Goal: Check status: Check status

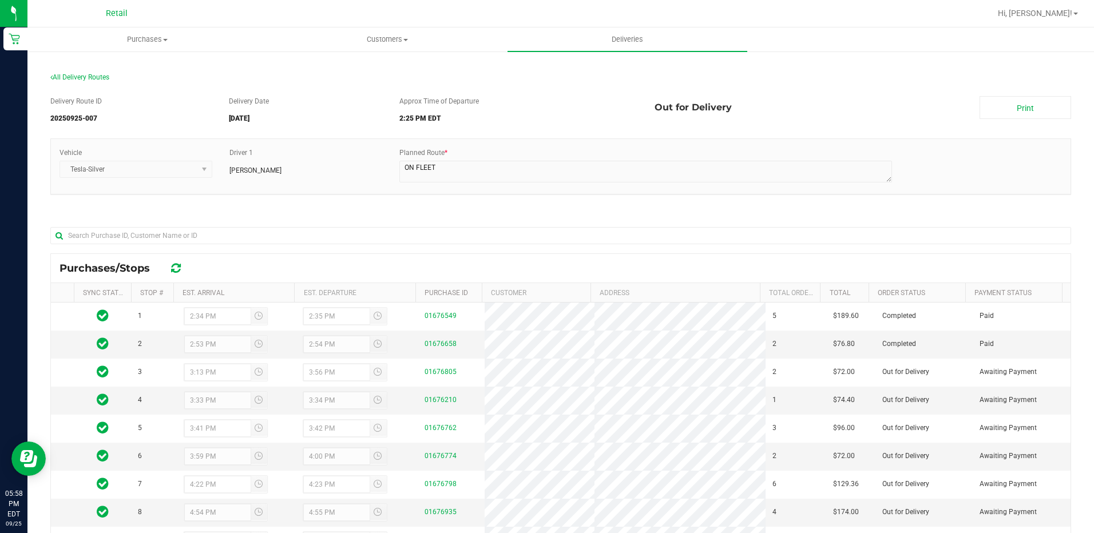
click at [426, 57] on div "All Delivery Routes Delivery Route ID 20250925-007 Delivery Date [DATE] Approx …" at bounding box center [560, 373] width 1066 height 646
click at [85, 76] on span "All Delivery Routes" at bounding box center [79, 77] width 59 height 8
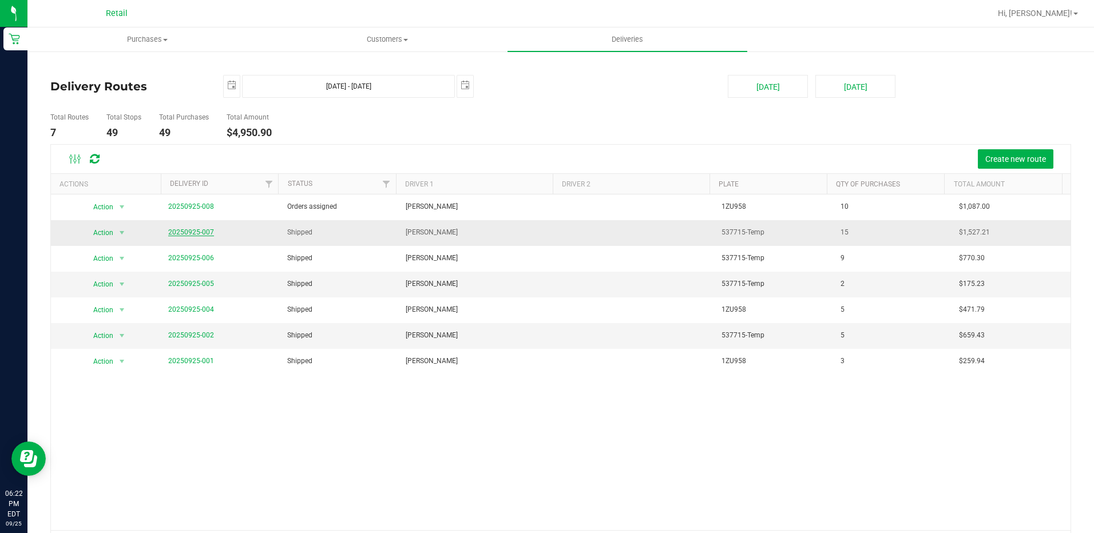
click at [200, 233] on link "20250925-007" at bounding box center [191, 232] width 46 height 8
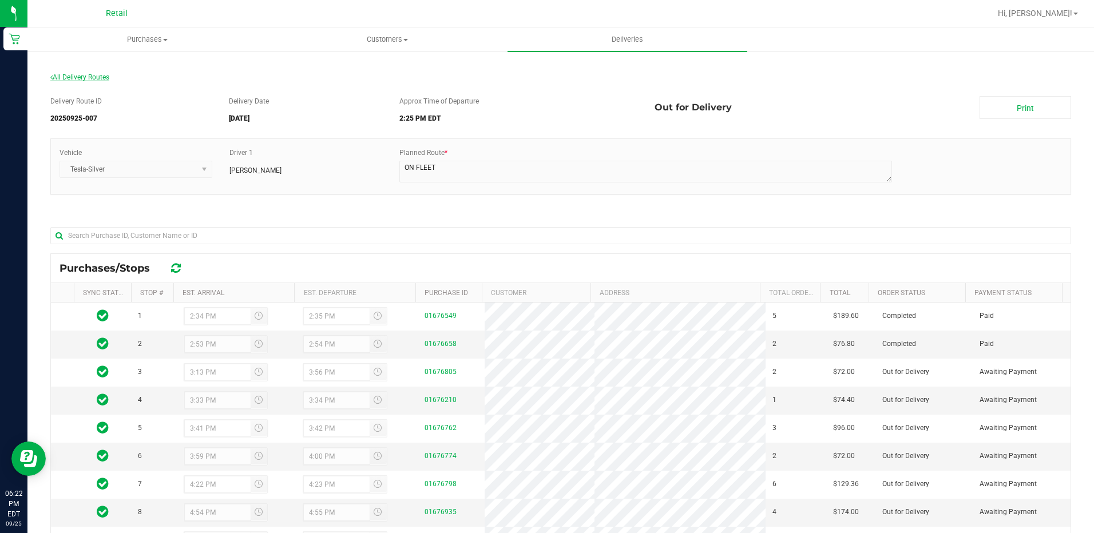
click at [55, 74] on span "All Delivery Routes" at bounding box center [79, 77] width 59 height 8
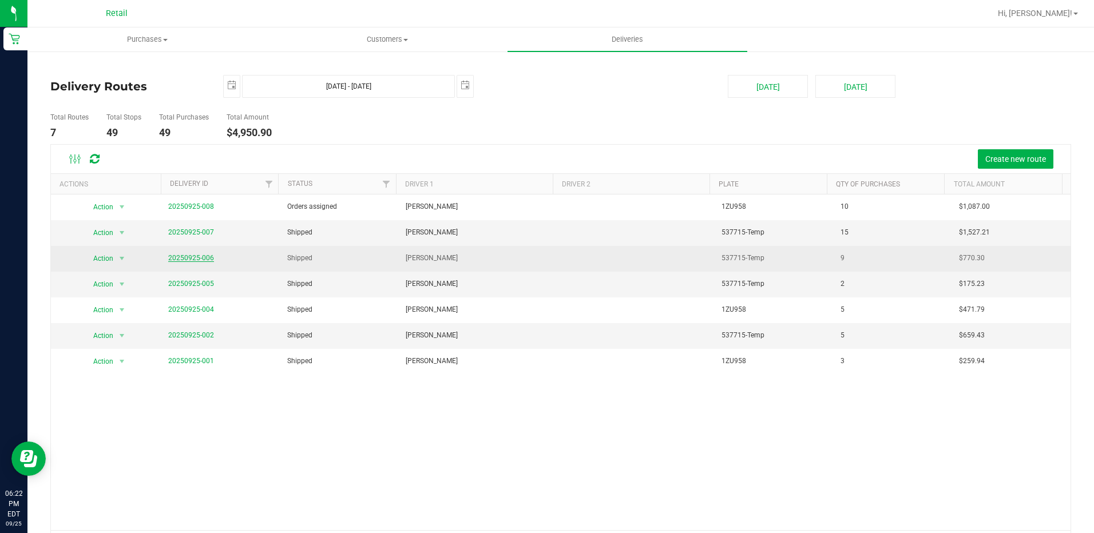
click at [198, 260] on link "20250925-006" at bounding box center [191, 258] width 46 height 8
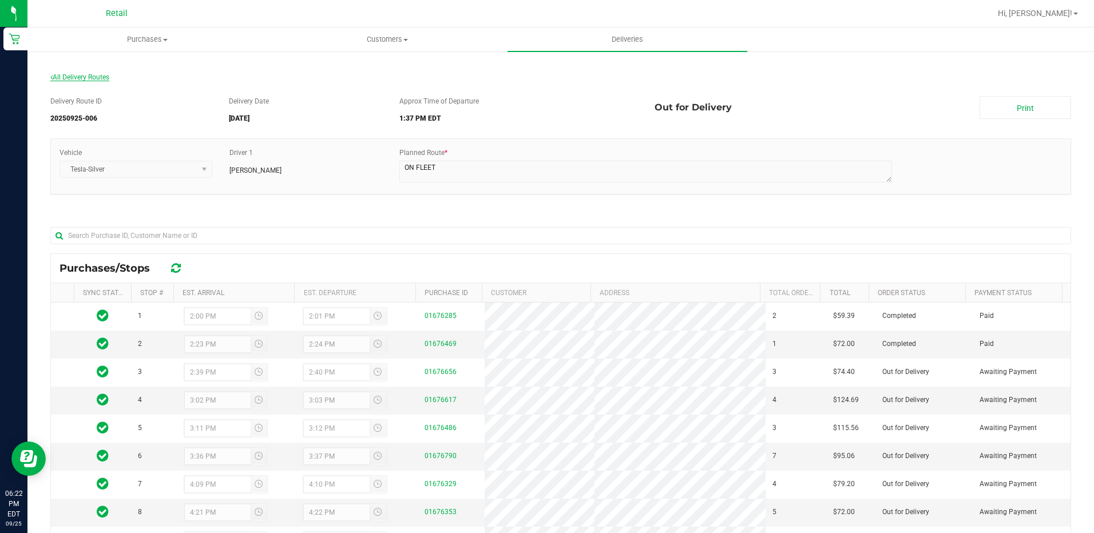
click at [88, 80] on span "All Delivery Routes" at bounding box center [79, 77] width 59 height 8
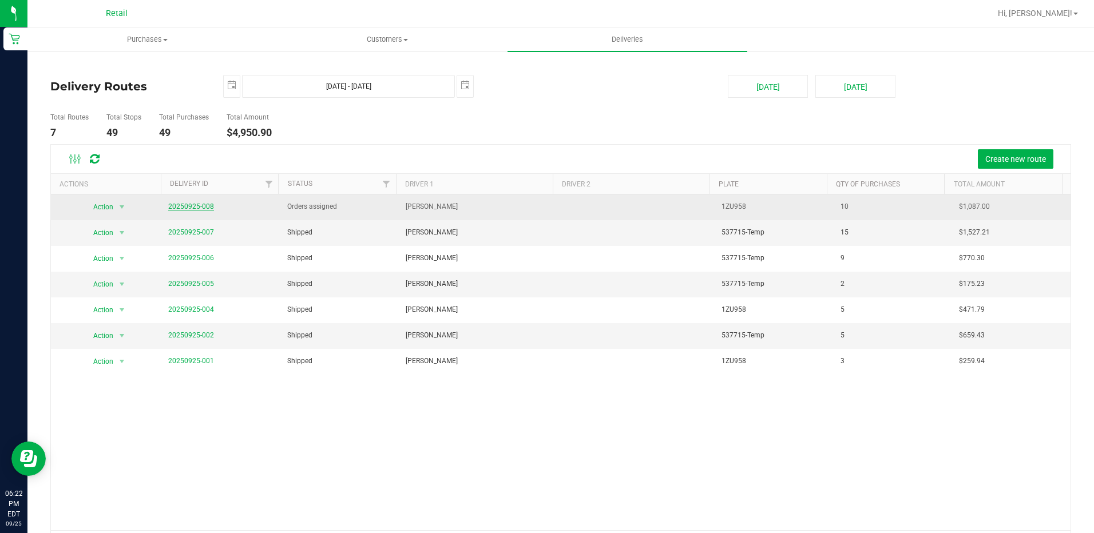
click at [203, 208] on link "20250925-008" at bounding box center [191, 207] width 46 height 8
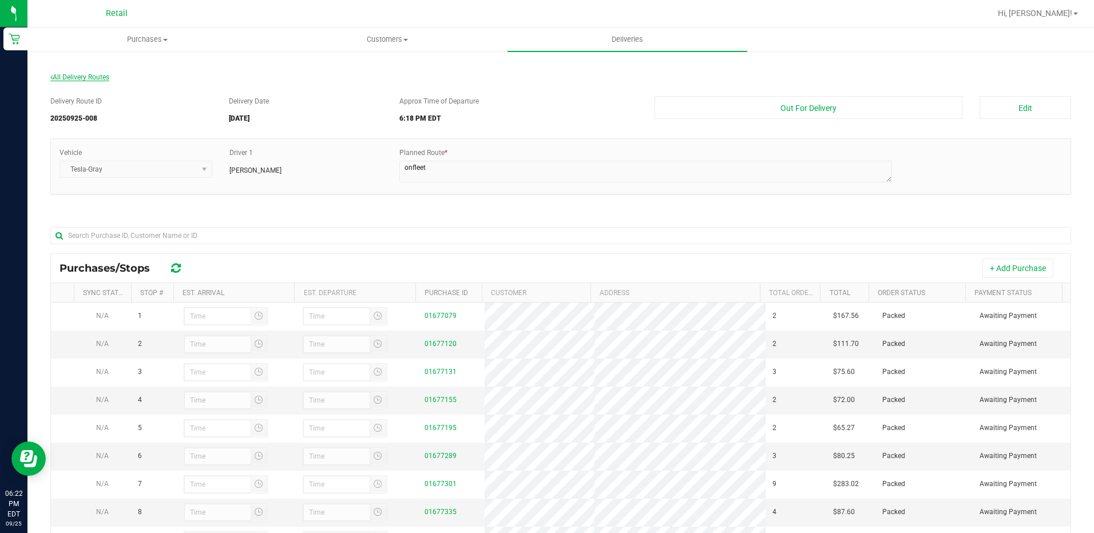
click at [74, 80] on span "All Delivery Routes" at bounding box center [79, 77] width 59 height 8
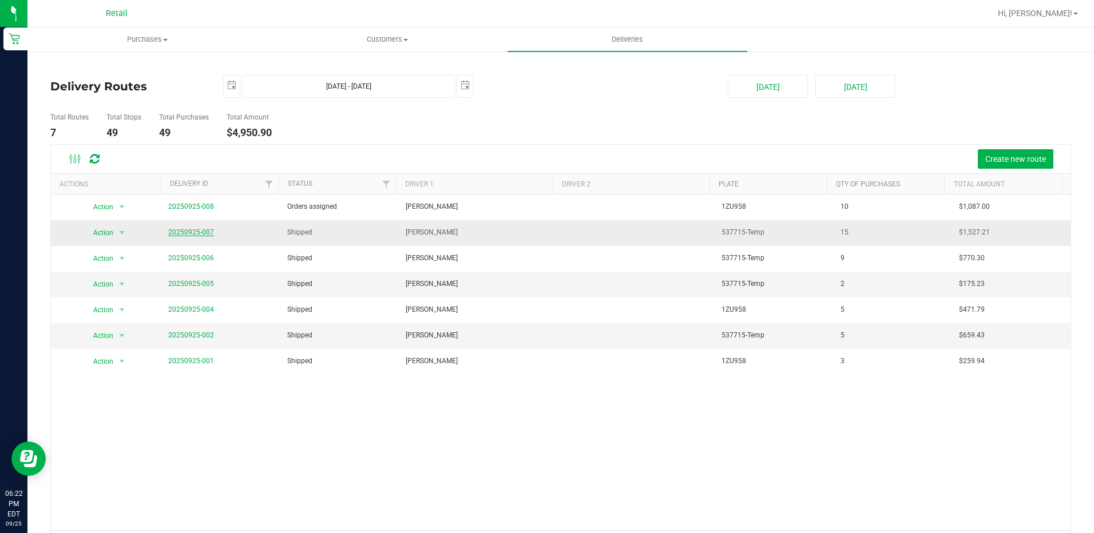
click at [196, 234] on link "20250925-007" at bounding box center [191, 232] width 46 height 8
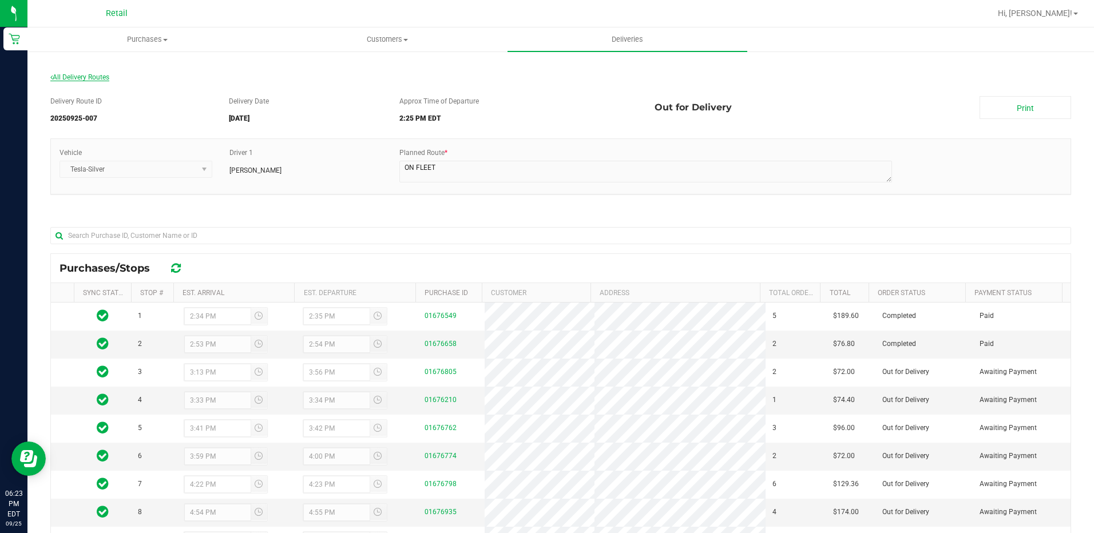
click at [93, 80] on span "All Delivery Routes" at bounding box center [79, 77] width 59 height 8
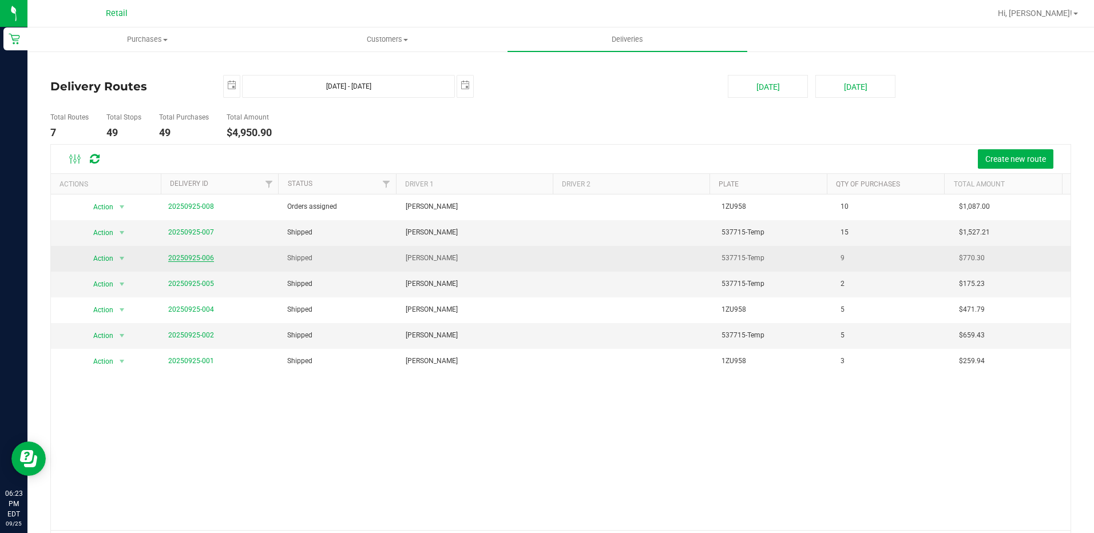
click at [193, 257] on link "20250925-006" at bounding box center [191, 258] width 46 height 8
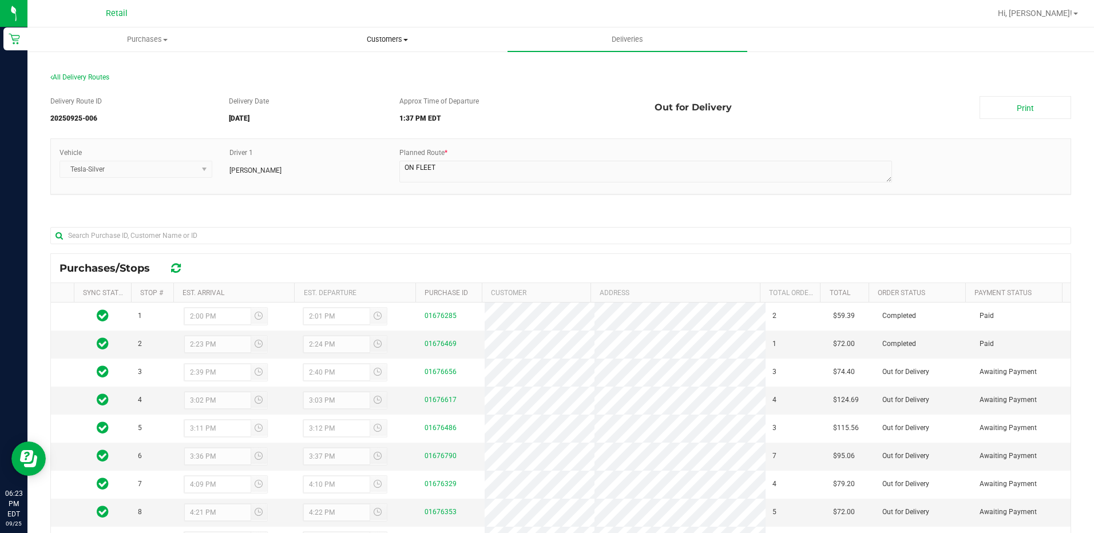
click at [398, 46] on uib-tab-heading "Customers All customers Add a new customer All physicians" at bounding box center [387, 39] width 239 height 23
click at [160, 44] on span "Purchases" at bounding box center [147, 39] width 239 height 10
click at [130, 66] on span "Summary of purchases" at bounding box center [85, 69] width 117 height 10
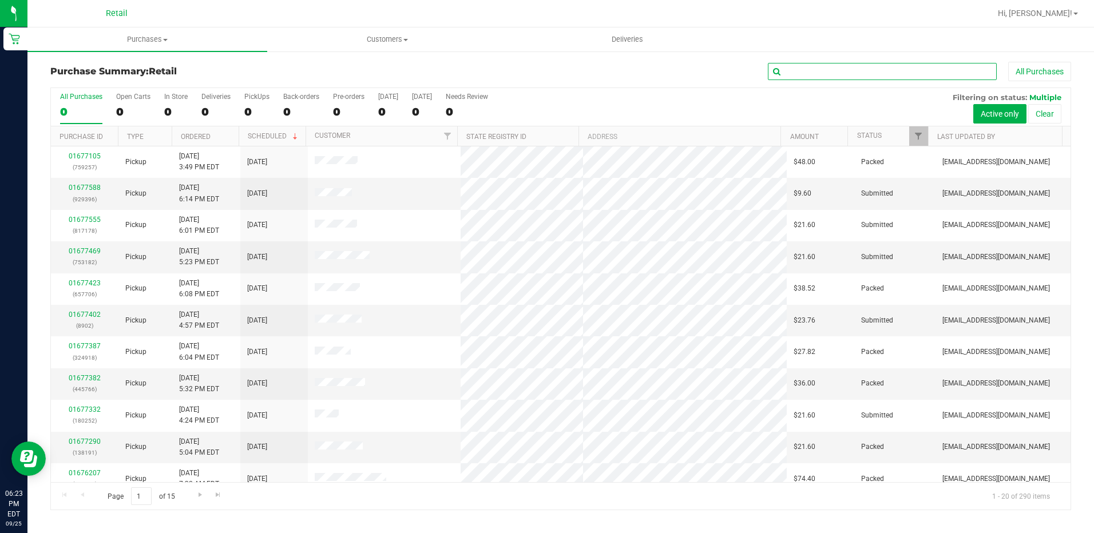
click at [889, 77] on input "text" at bounding box center [882, 71] width 229 height 17
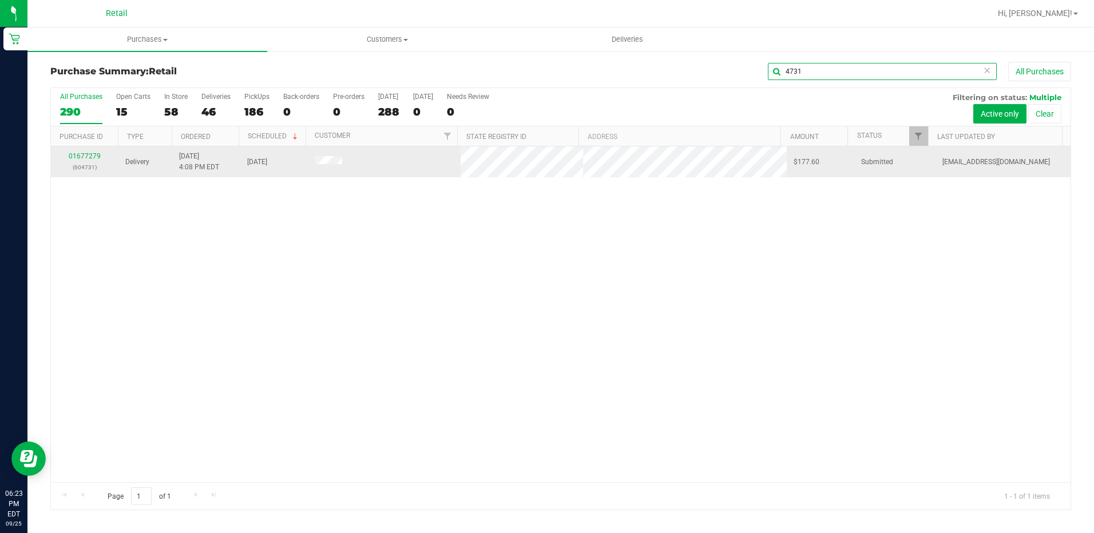
type input "4731"
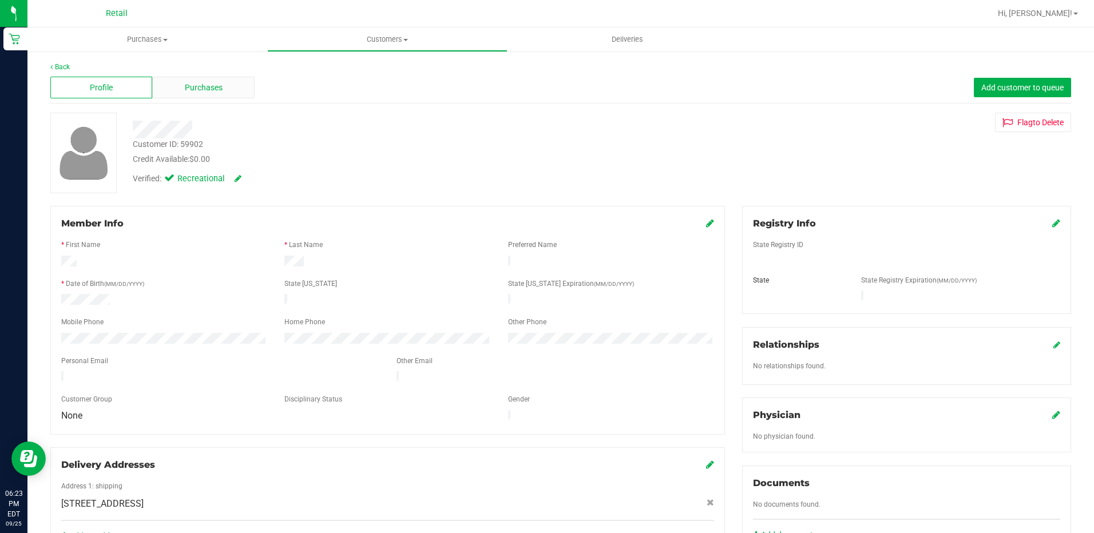
click at [185, 83] on span "Purchases" at bounding box center [204, 88] width 38 height 12
